Goal: Book appointment/travel/reservation

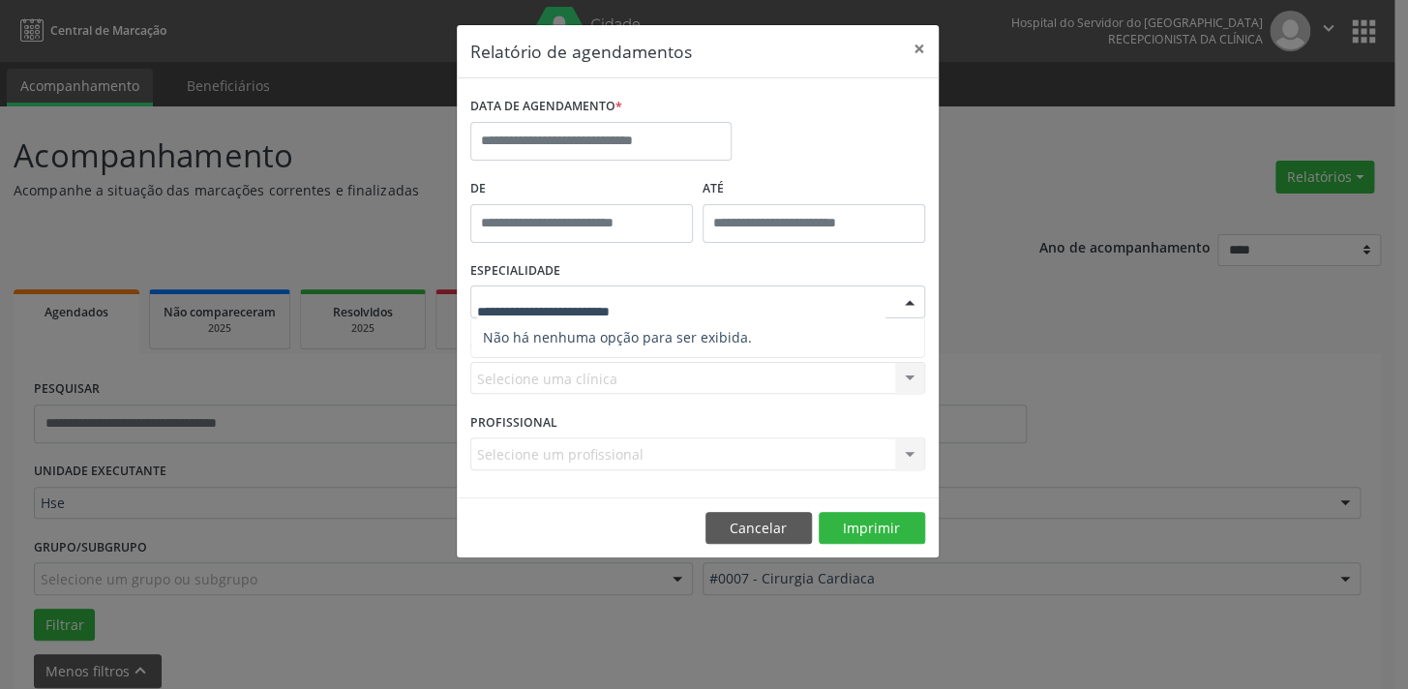
click at [635, 299] on input "text" at bounding box center [681, 311] width 408 height 39
click at [584, 259] on div "ESPECIALIDADE Nenhum resultado encontrado para: " " Não há nenhuma opção para s…" at bounding box center [698, 293] width 465 height 75
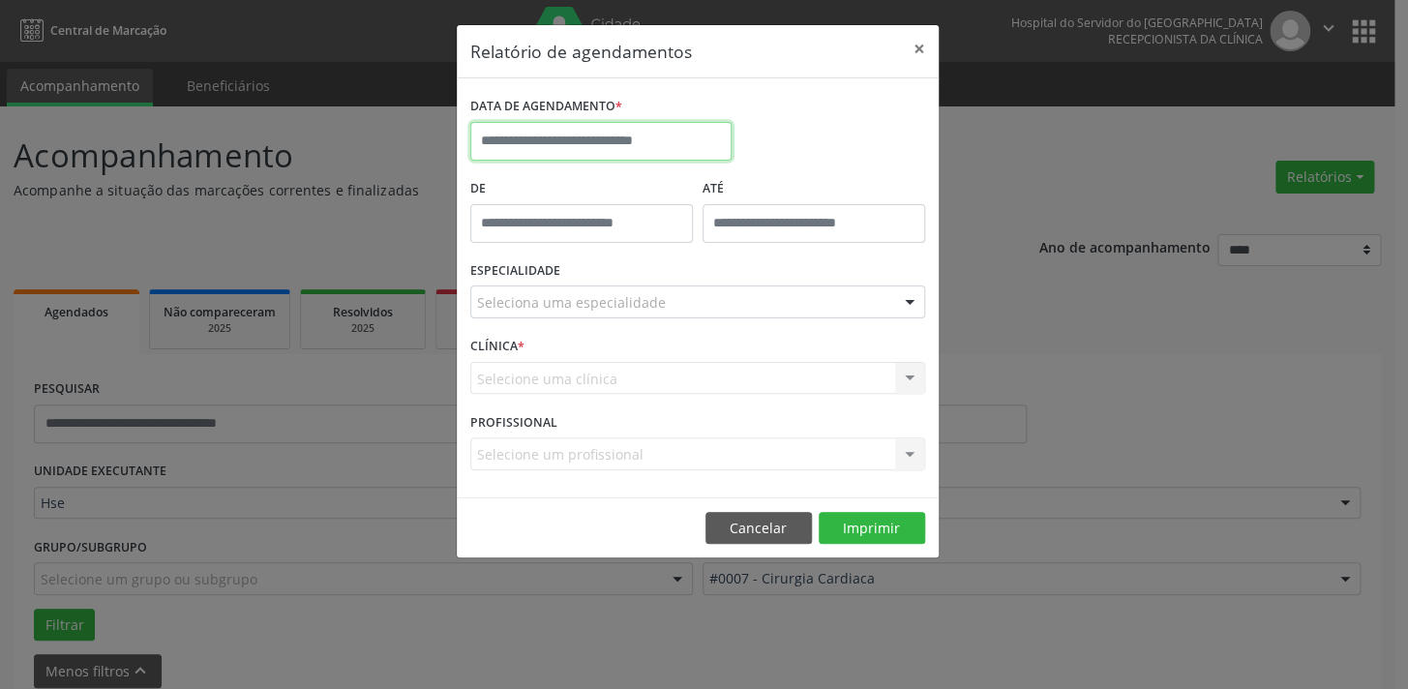
click at [522, 141] on input "text" at bounding box center [600, 141] width 261 height 39
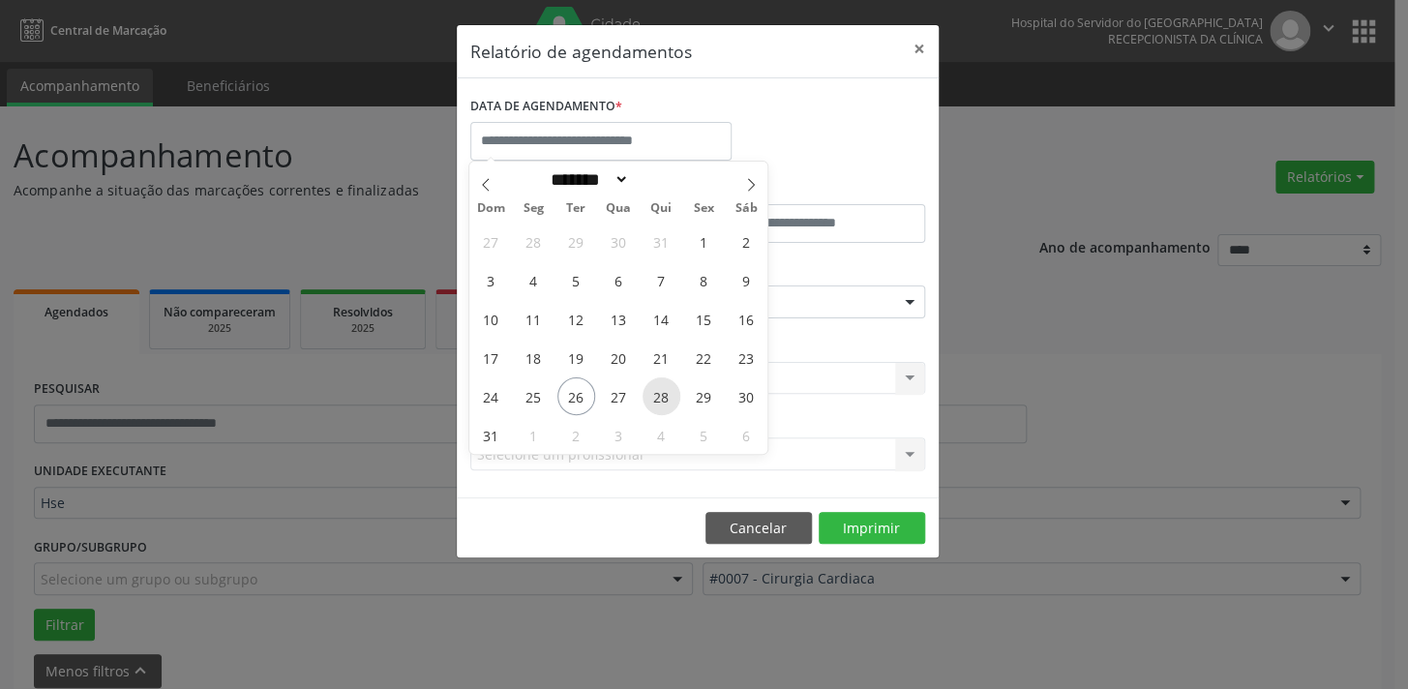
click at [660, 395] on span "28" at bounding box center [662, 396] width 38 height 38
type input "**********"
click at [660, 395] on span "28" at bounding box center [662, 396] width 38 height 38
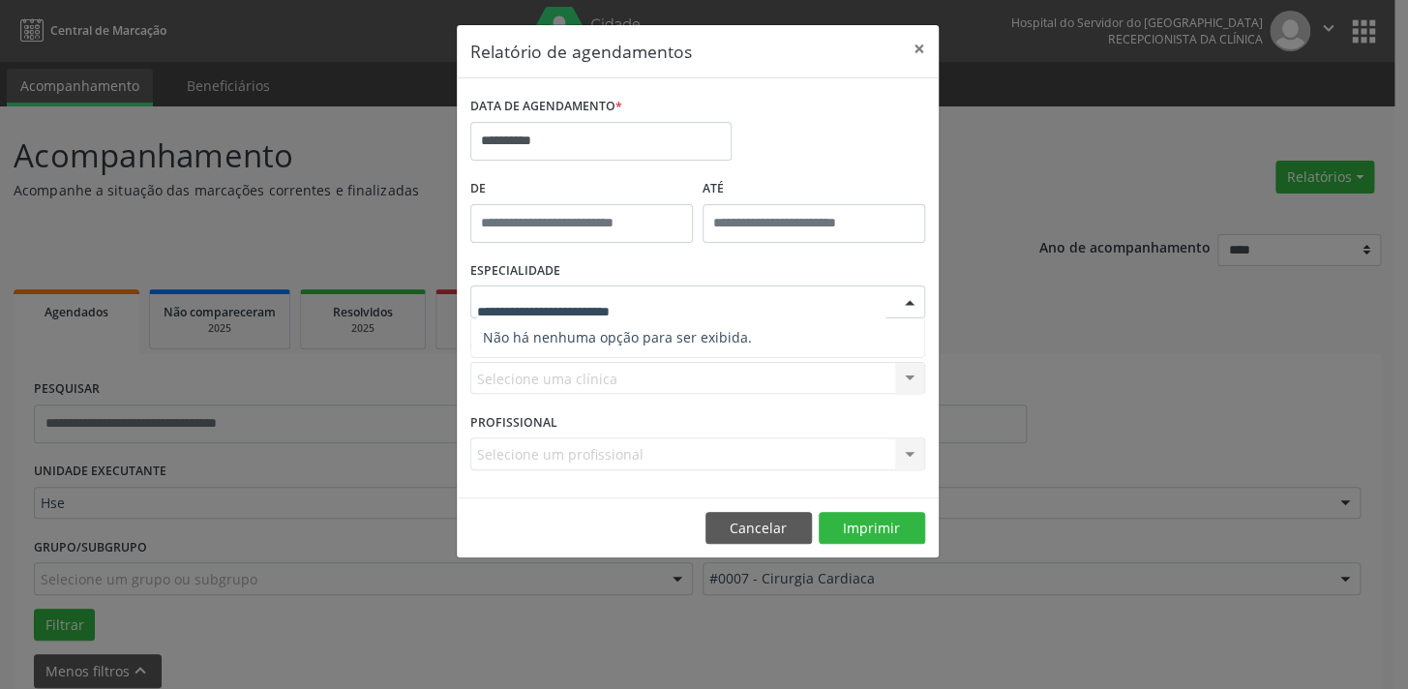
click at [654, 304] on input "text" at bounding box center [681, 311] width 408 height 39
click at [654, 307] on input "text" at bounding box center [681, 311] width 408 height 39
click at [654, 288] on div at bounding box center [697, 302] width 455 height 33
click at [534, 369] on div "Selecione uma clínica Nenhum resultado encontrado para: " " Não há nenhuma opçã…" at bounding box center [697, 378] width 455 height 33
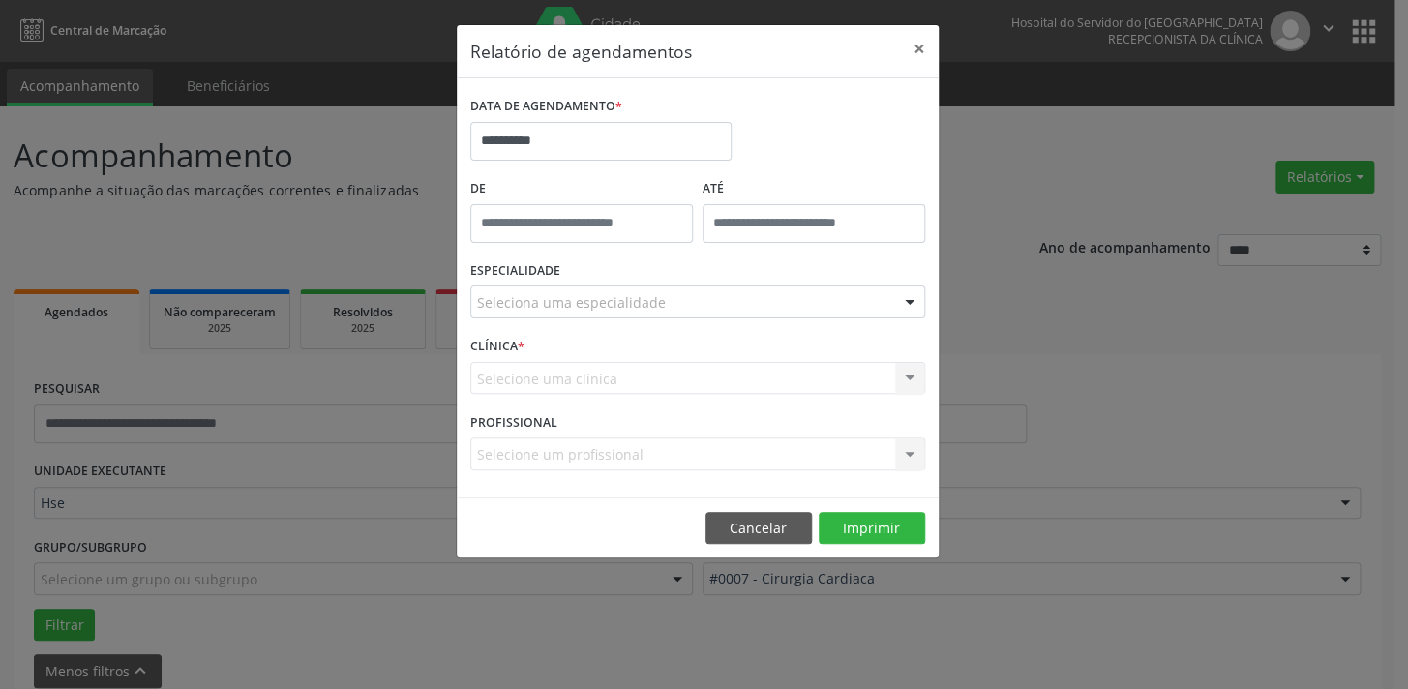
click at [534, 371] on div "Selecione uma clínica Nenhum resultado encontrado para: " " Não há nenhuma opçã…" at bounding box center [697, 378] width 455 height 33
drag, startPoint x: 578, startPoint y: 379, endPoint x: 677, endPoint y: 310, distance: 121.6
click at [584, 377] on div "Selecione uma clínica Nenhum resultado encontrado para: " " Não há nenhuma opçã…" at bounding box center [697, 378] width 455 height 33
click at [698, 281] on div "ESPECIALIDADE Seleciona uma especialidade Nenhum resultado encontrado para: " "…" at bounding box center [698, 293] width 465 height 75
click at [920, 45] on button "×" at bounding box center [919, 48] width 39 height 47
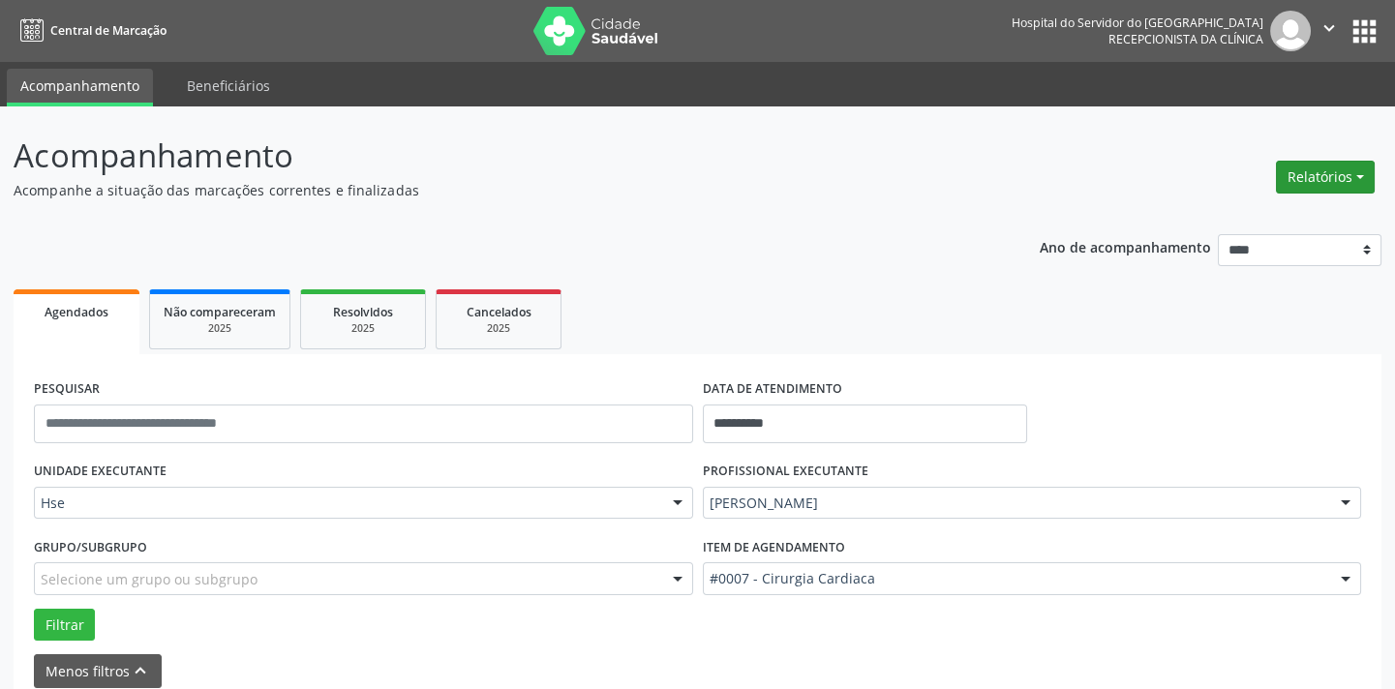
click at [1336, 174] on button "Relatórios" at bounding box center [1325, 177] width 99 height 33
click at [1275, 219] on link "Agendamentos" at bounding box center [1270, 217] width 208 height 27
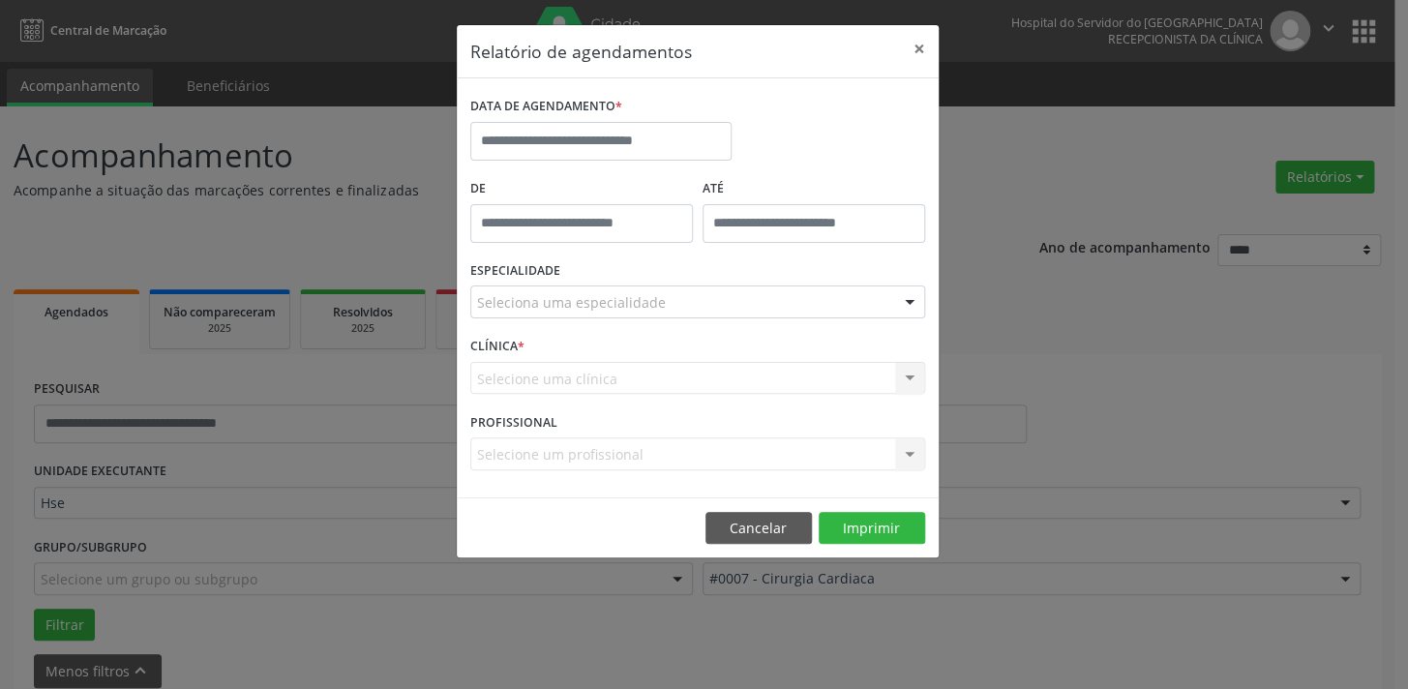
click at [597, 115] on label "DATA DE AGENDAMENTO *" at bounding box center [546, 107] width 152 height 30
click at [602, 135] on input "text" at bounding box center [600, 141] width 261 height 39
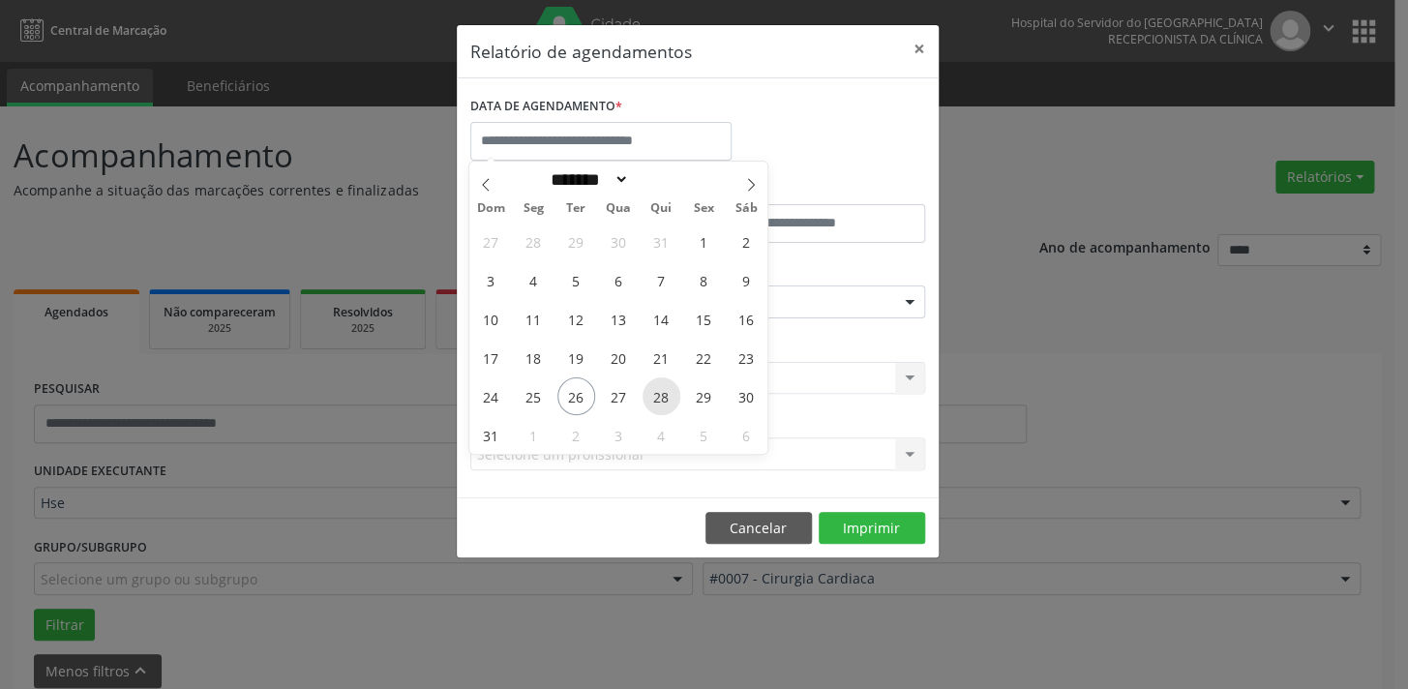
click at [663, 387] on span "28" at bounding box center [662, 396] width 38 height 38
type input "**********"
click at [663, 387] on span "28" at bounding box center [662, 396] width 38 height 38
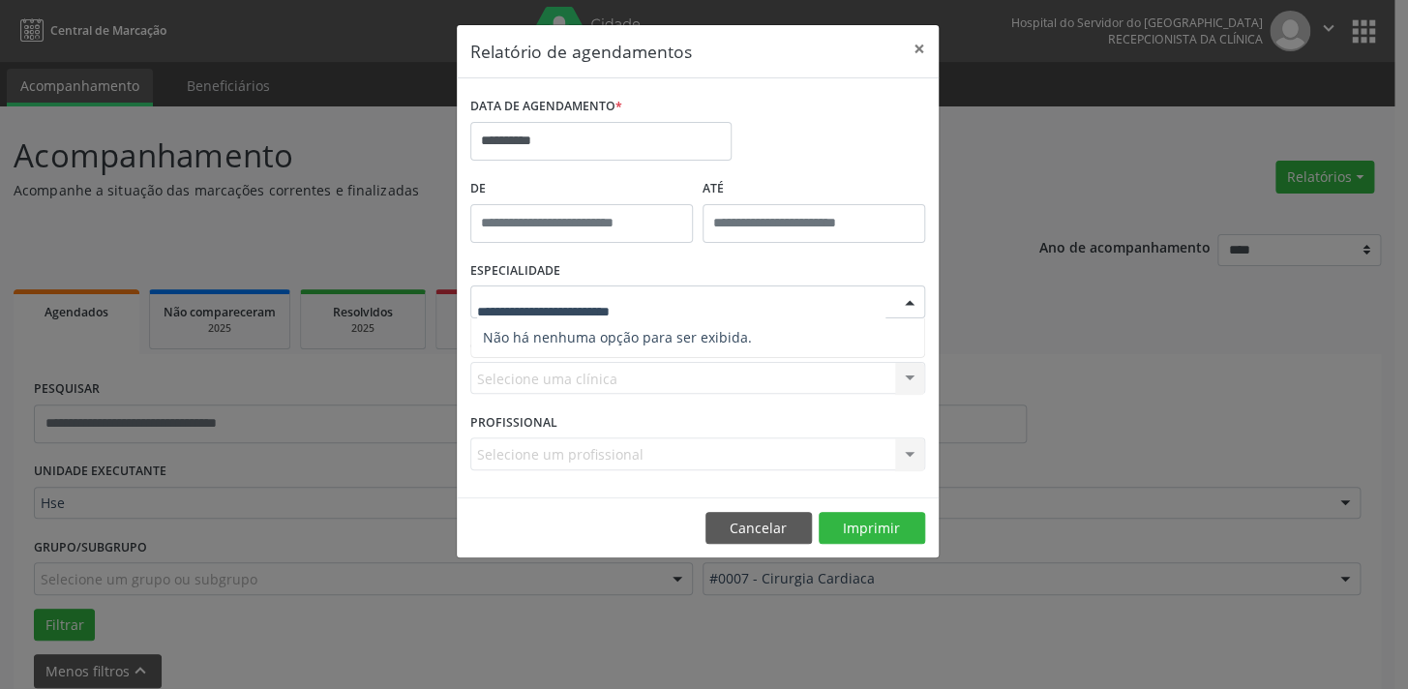
click at [625, 311] on input "text" at bounding box center [681, 311] width 408 height 39
drag, startPoint x: 653, startPoint y: 274, endPoint x: 674, endPoint y: 267, distance: 21.4
click at [664, 269] on div "ESPECIALIDADE Seleciona uma especialidade Nenhum resultado encontrado para: " "…" at bounding box center [698, 293] width 465 height 75
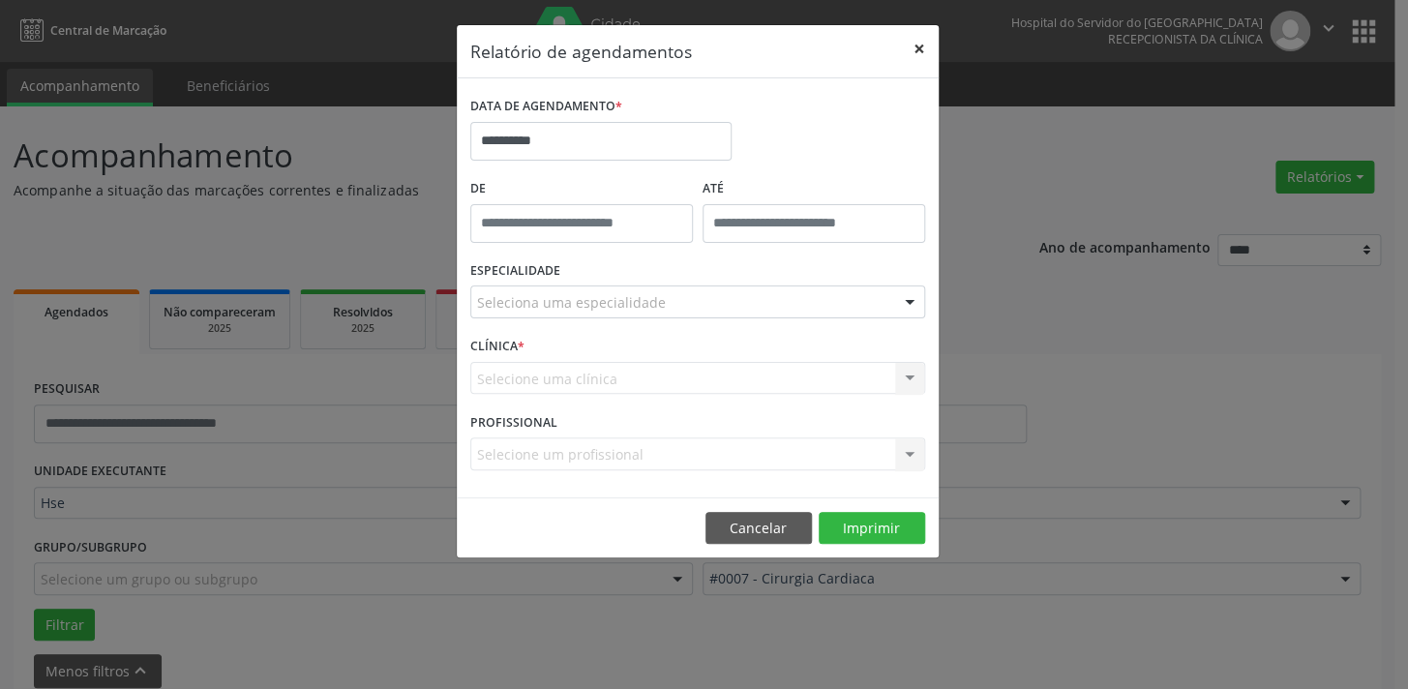
click at [911, 42] on button "×" at bounding box center [919, 48] width 39 height 47
